Goal: Transaction & Acquisition: Purchase product/service

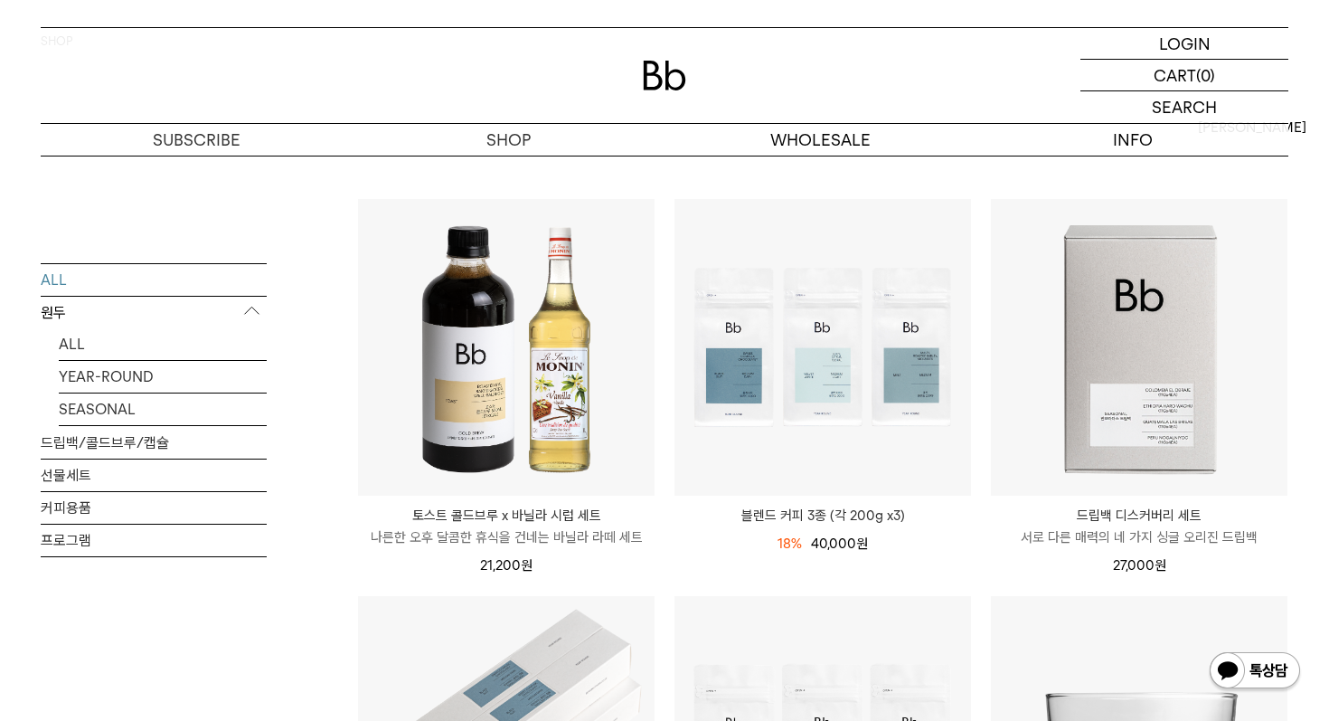
scroll to position [127, 0]
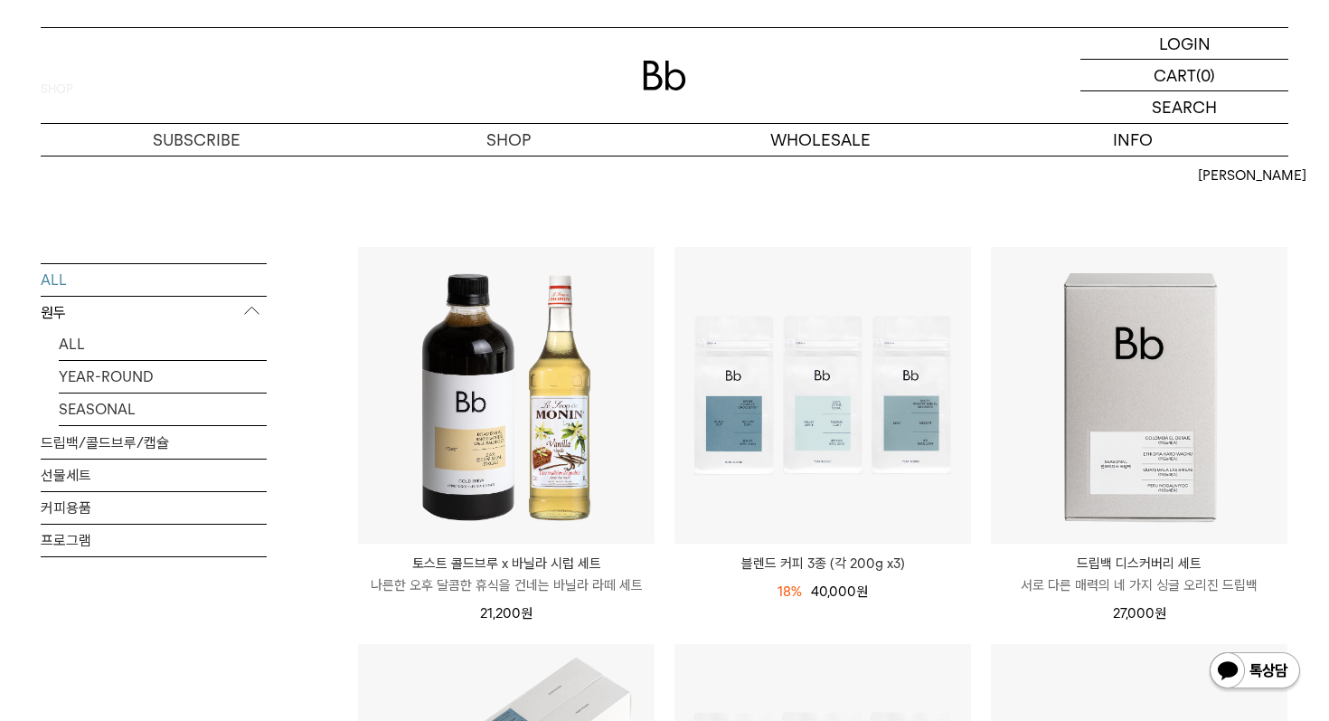
scroll to position [83, 0]
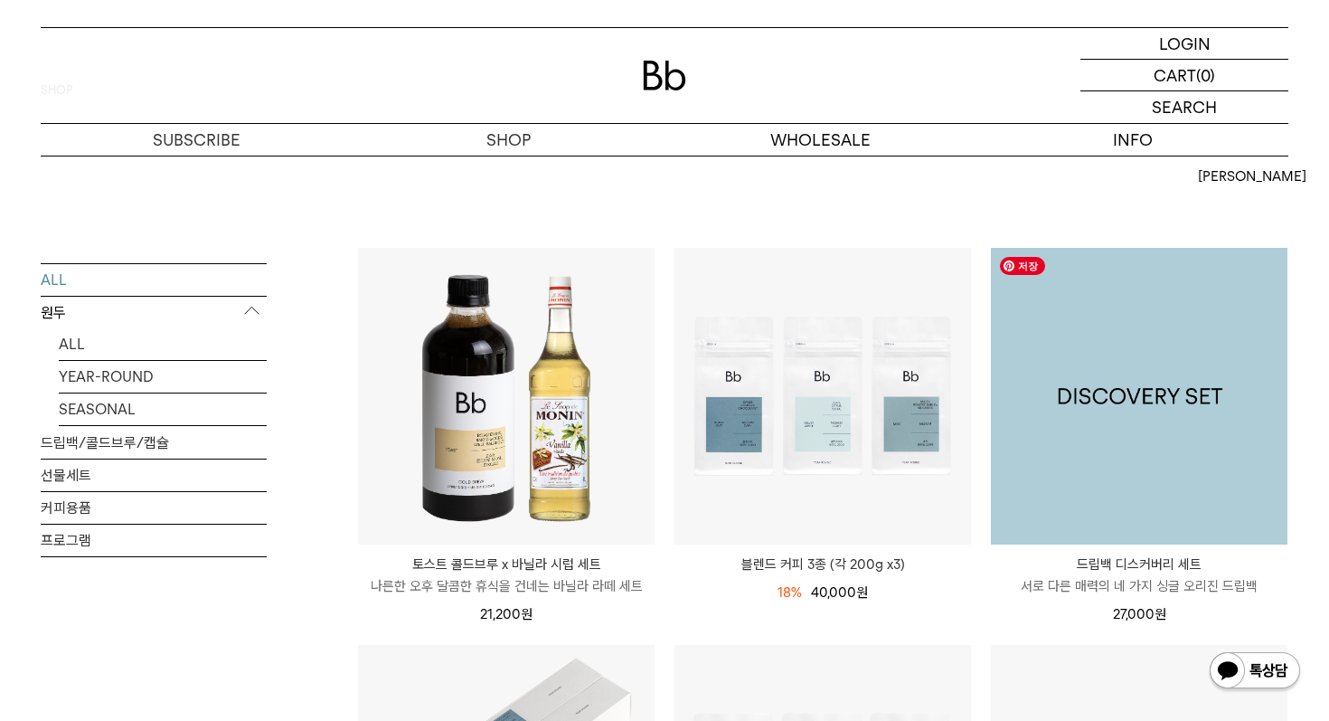
click at [1134, 453] on img at bounding box center [1139, 396] width 297 height 297
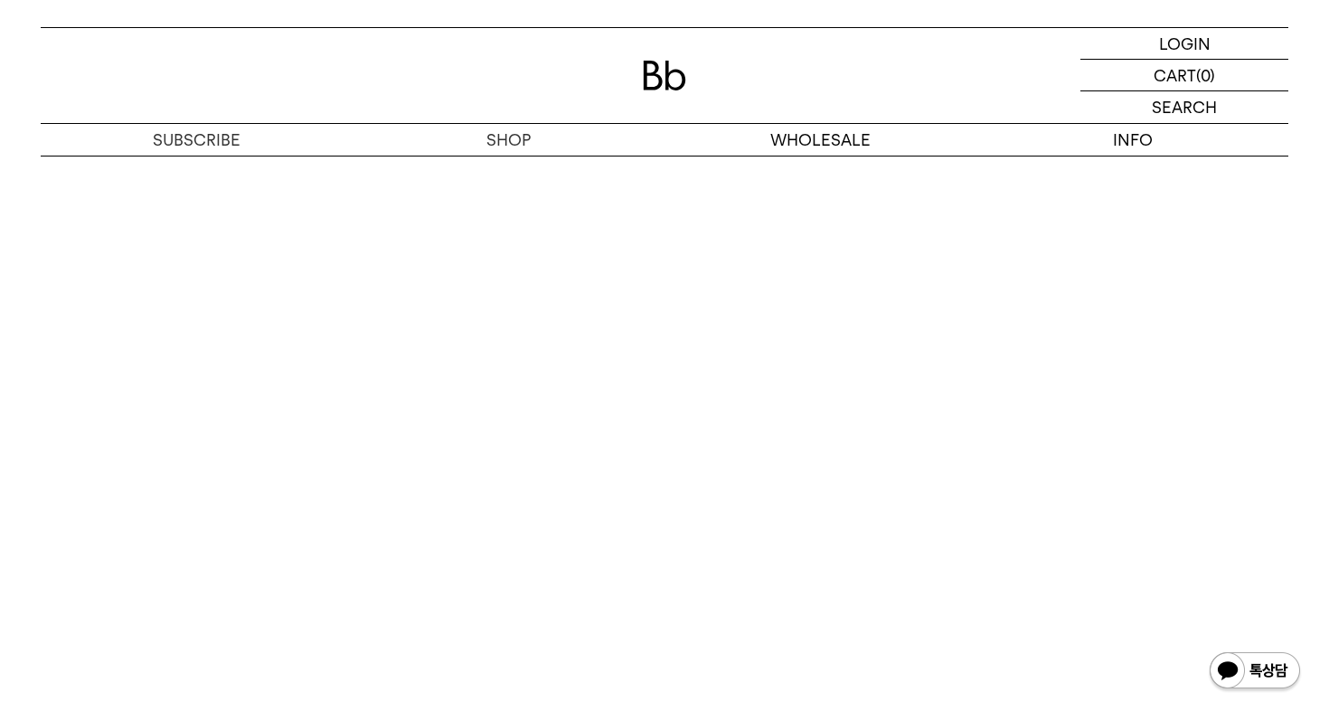
scroll to position [4052, 0]
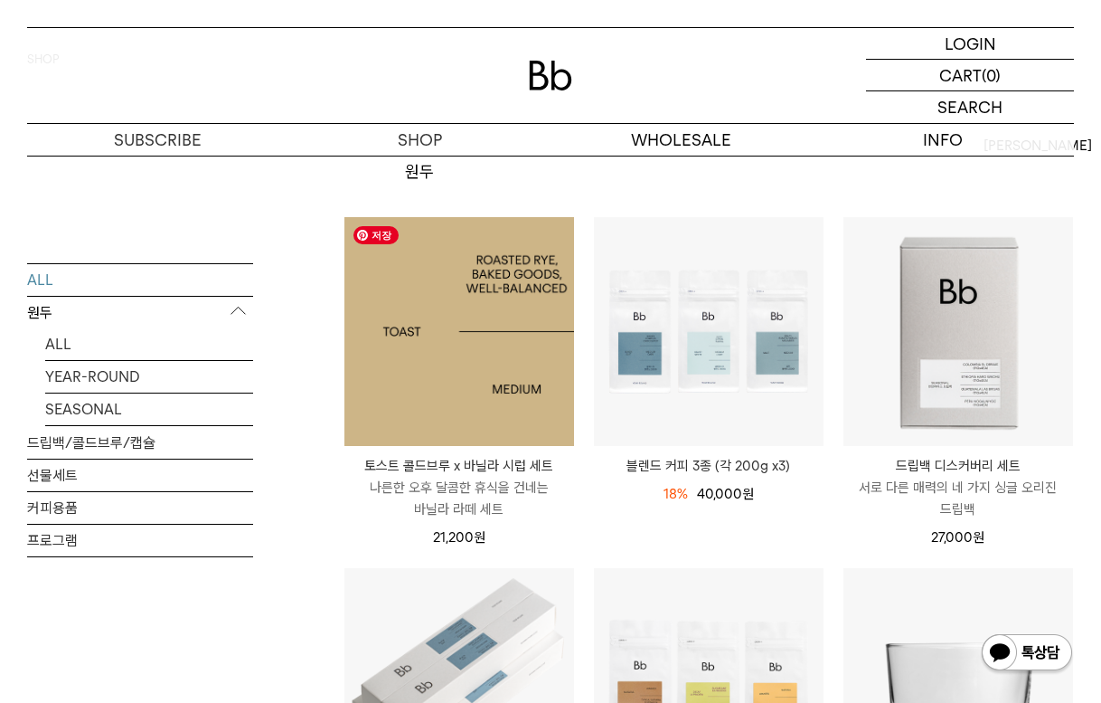
scroll to position [113, 0]
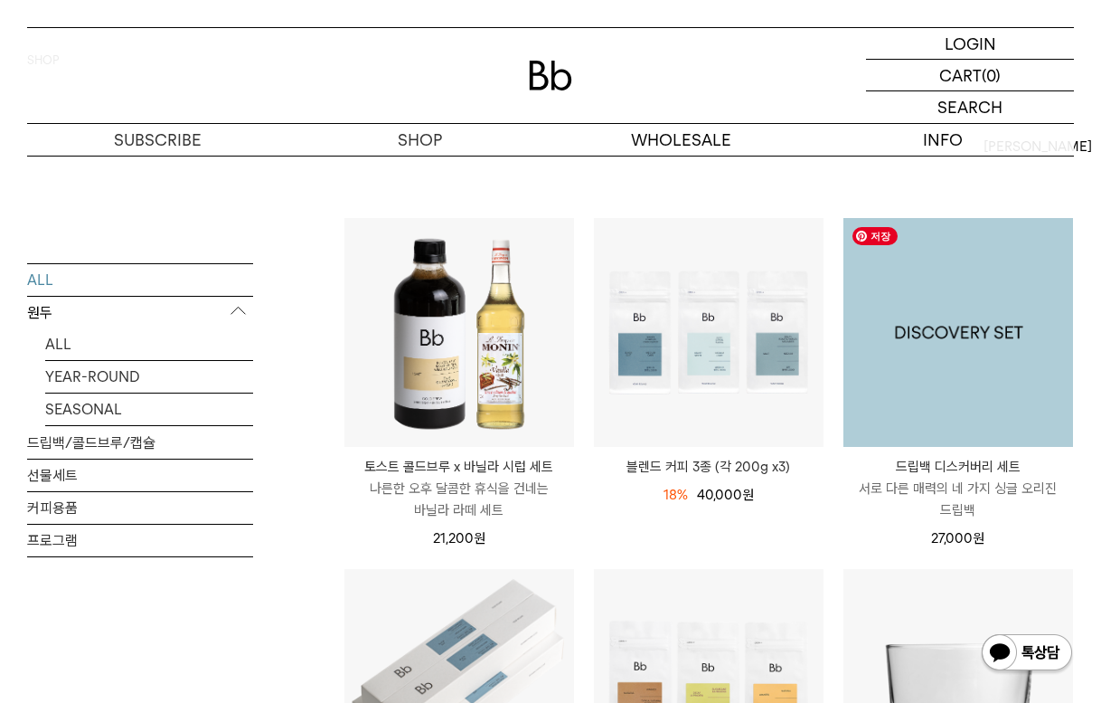
click at [974, 318] on img at bounding box center [959, 333] width 230 height 230
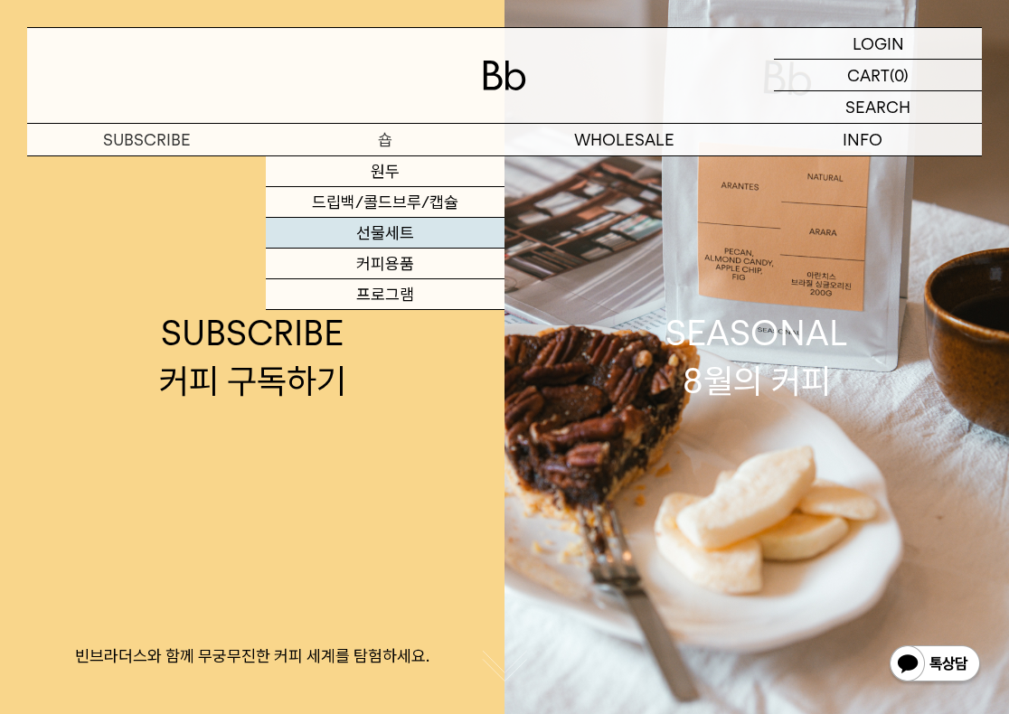
click at [365, 222] on link "선물세트" at bounding box center [385, 233] width 239 height 31
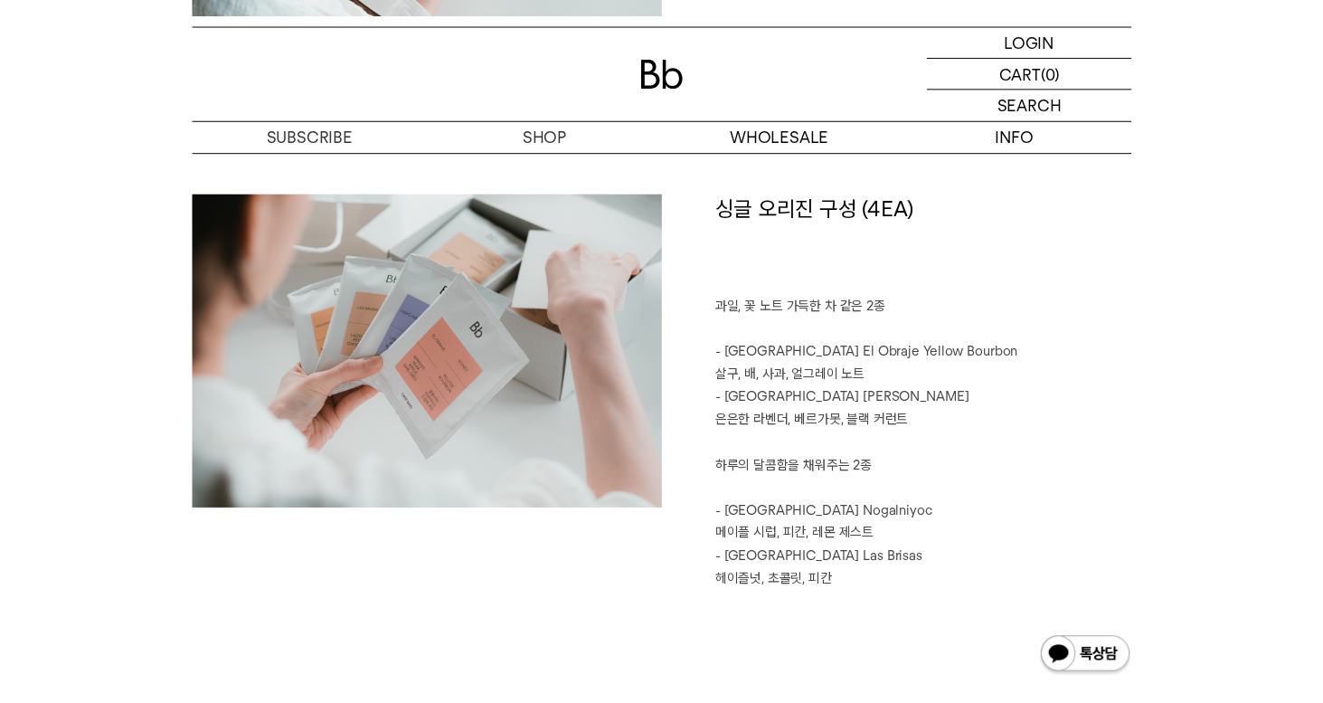
scroll to position [1986, 0]
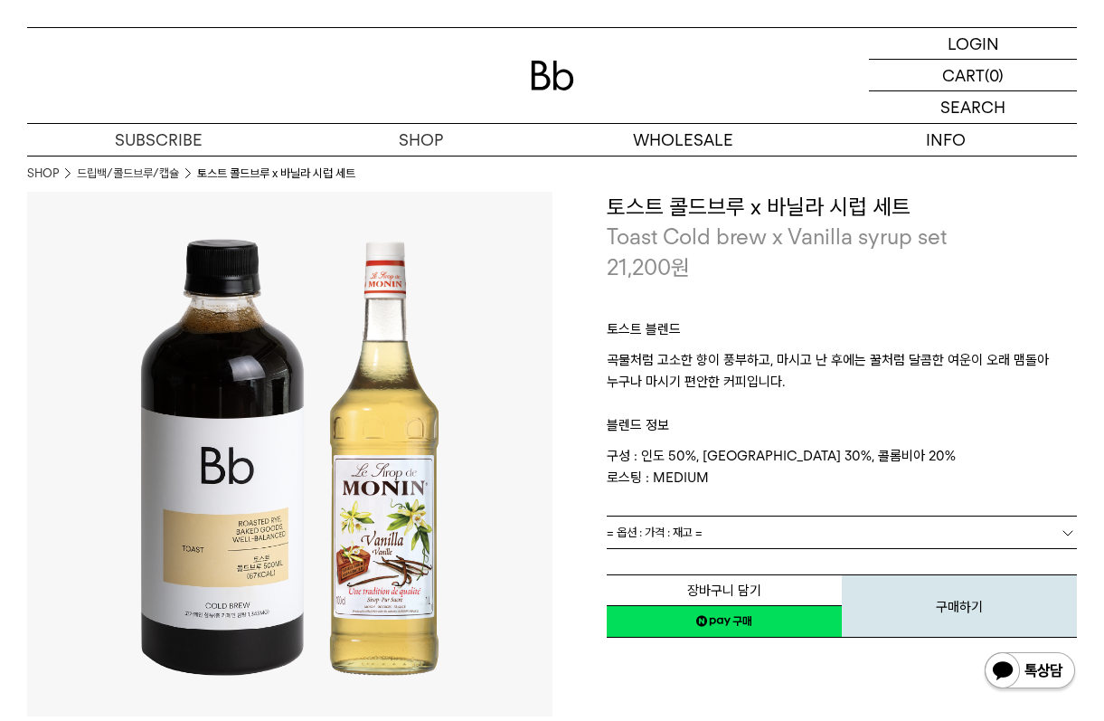
click at [560, 79] on img at bounding box center [552, 76] width 43 height 30
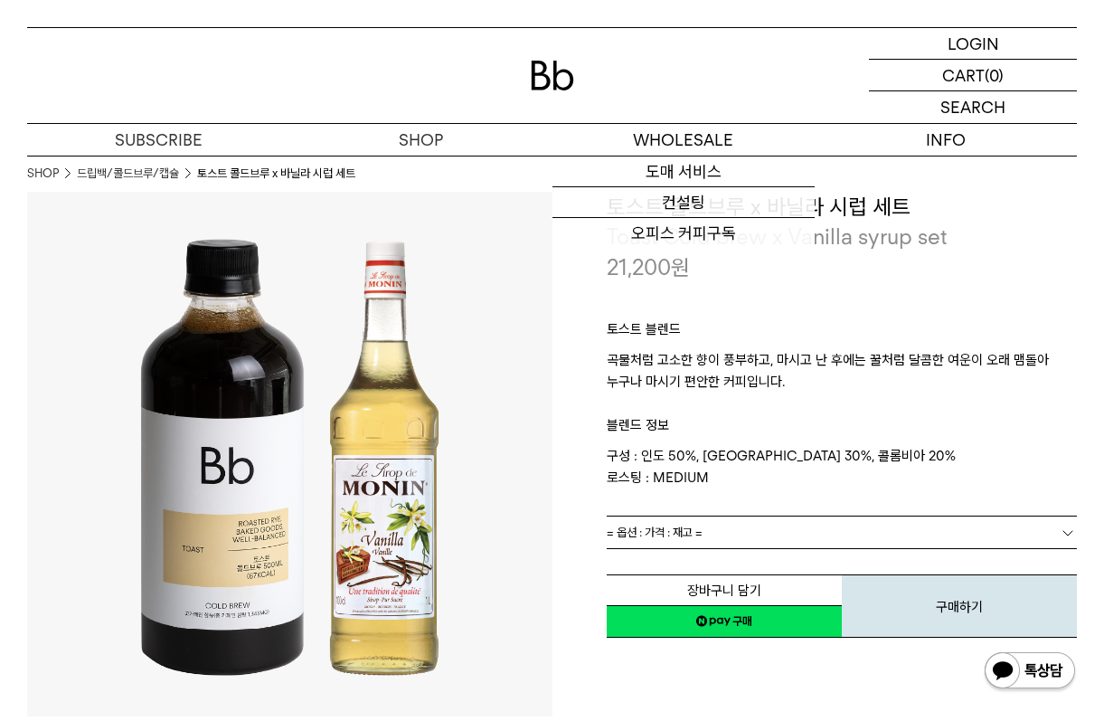
click at [532, 68] on img at bounding box center [552, 76] width 43 height 30
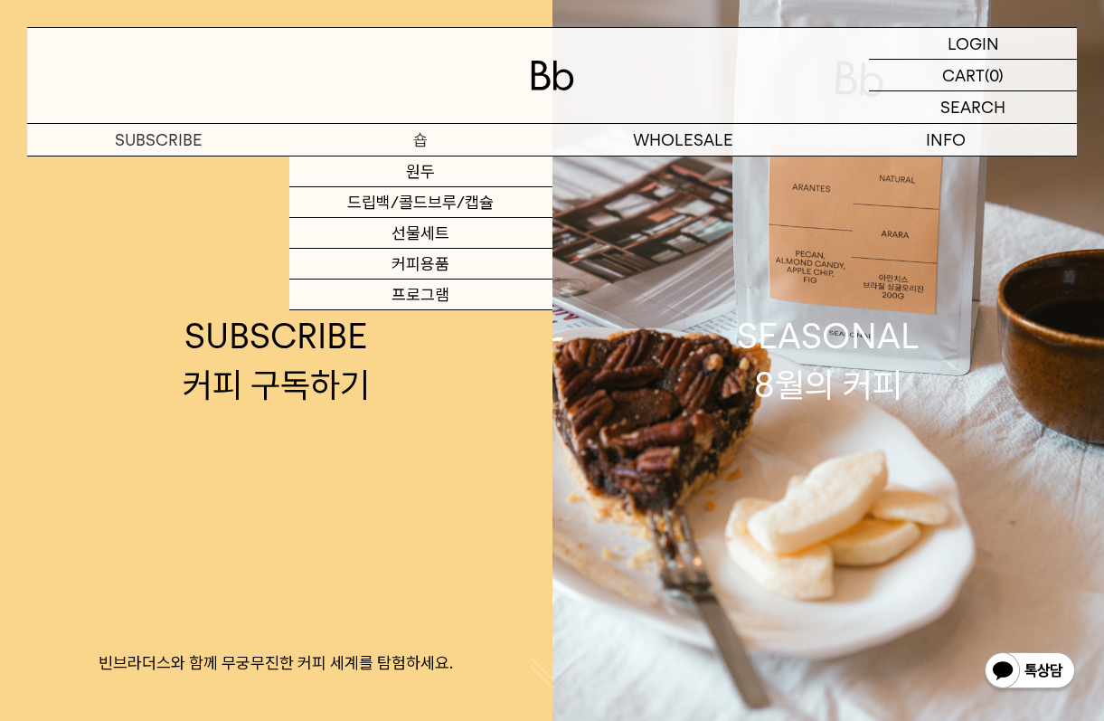
click at [432, 152] on p "숍" at bounding box center [420, 140] width 262 height 32
click at [424, 231] on link "선물세트" at bounding box center [420, 233] width 262 height 31
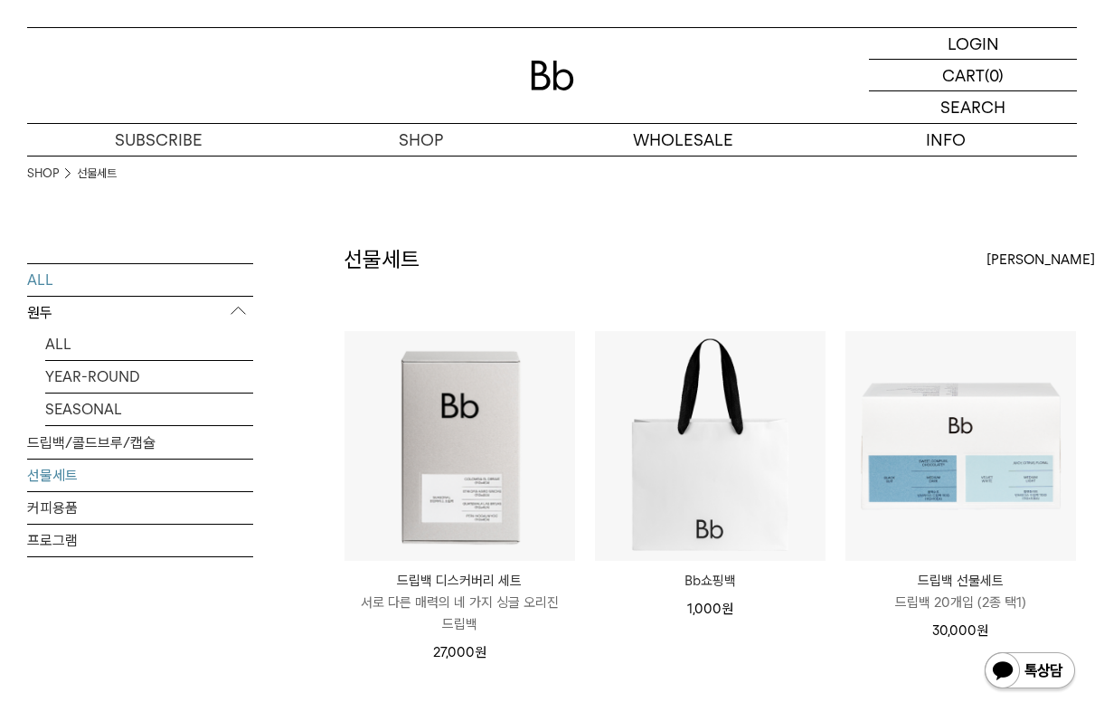
click at [38, 279] on link "ALL" at bounding box center [140, 279] width 226 height 32
click at [1100, 295] on div "SHOP 선물세트 ALL 원두 ALL YEAR-ROUND SEASONAL 드립백/콜드브루/캡슐 선물세트 커피용품 프로그램 선물세트 최신순" at bounding box center [552, 509] width 1104 height 707
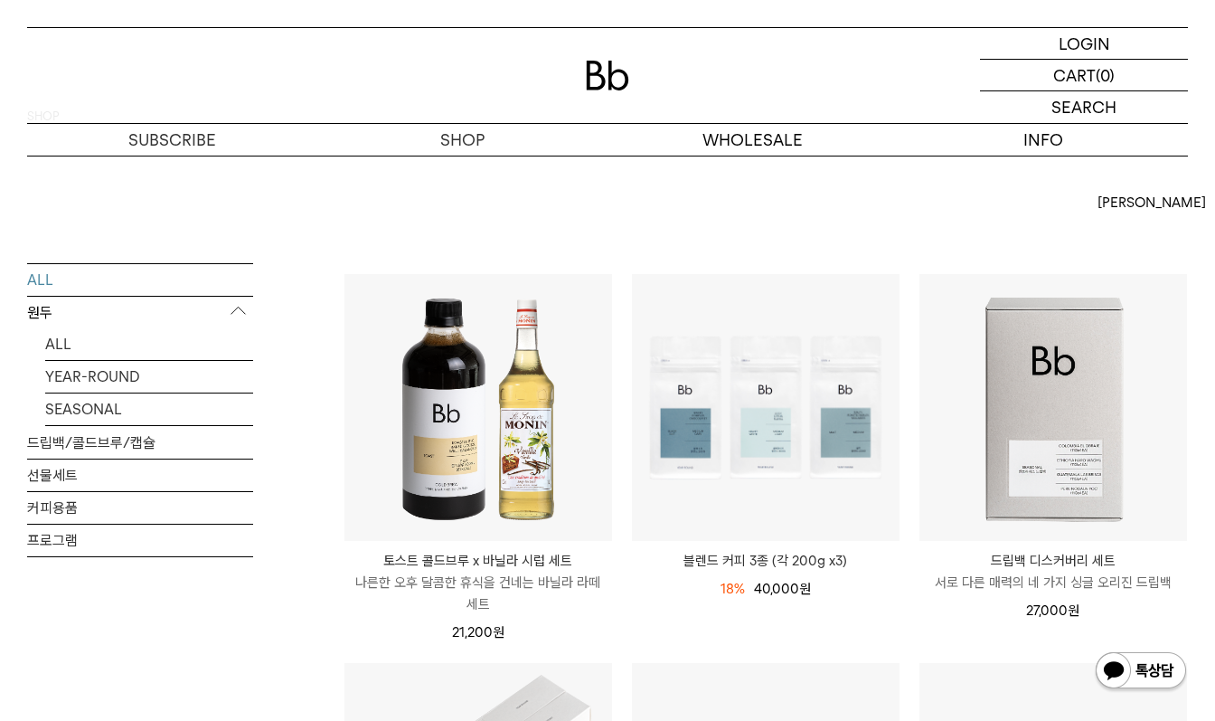
scroll to position [83, 0]
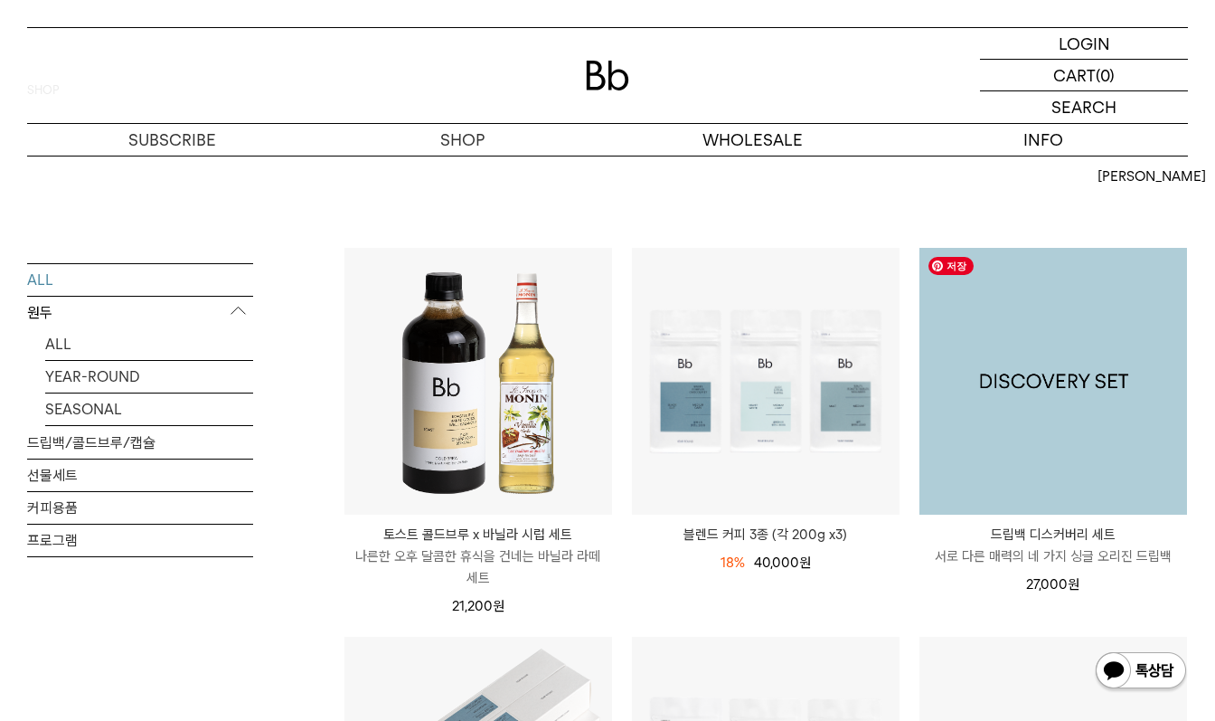
click at [1040, 445] on img at bounding box center [1054, 382] width 268 height 268
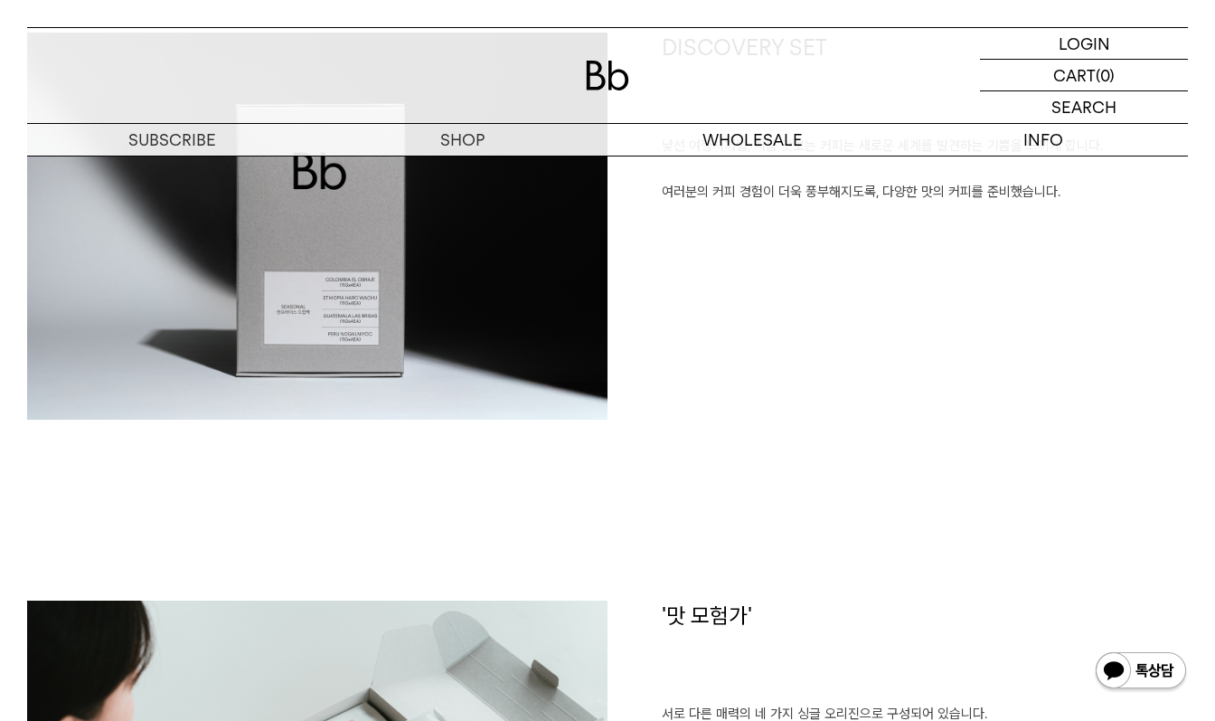
scroll to position [981, 0]
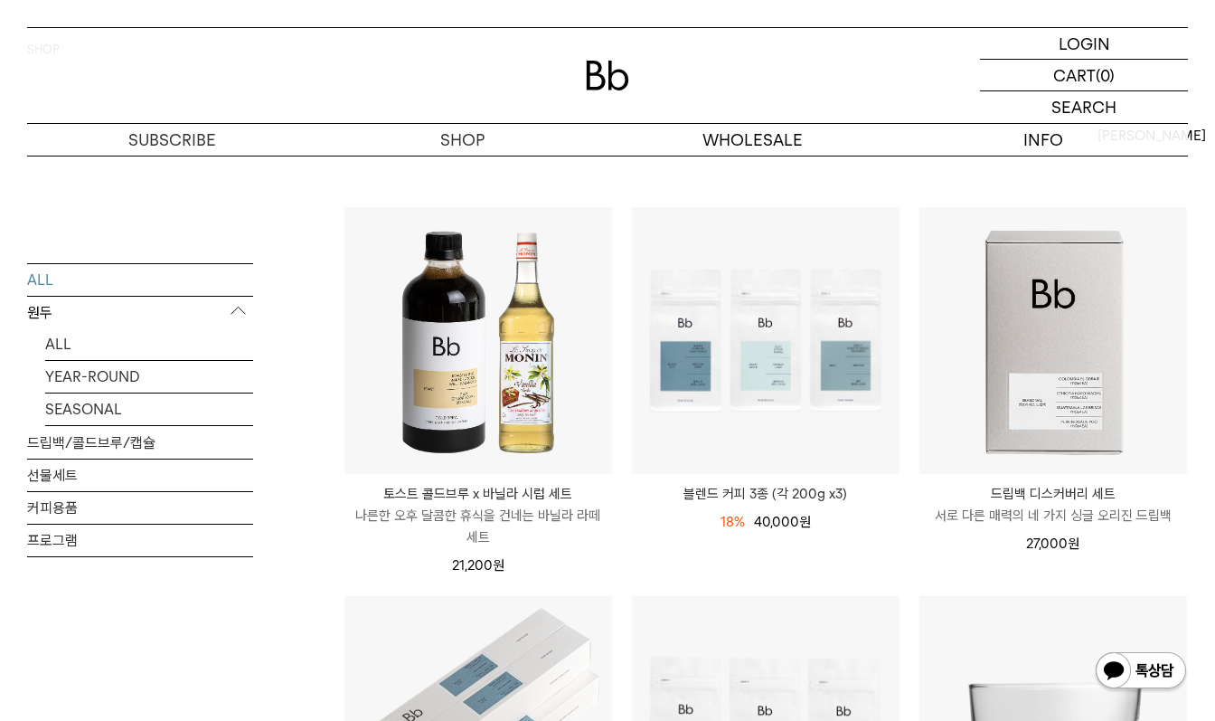
scroll to position [131, 0]
